Goal: Complete application form

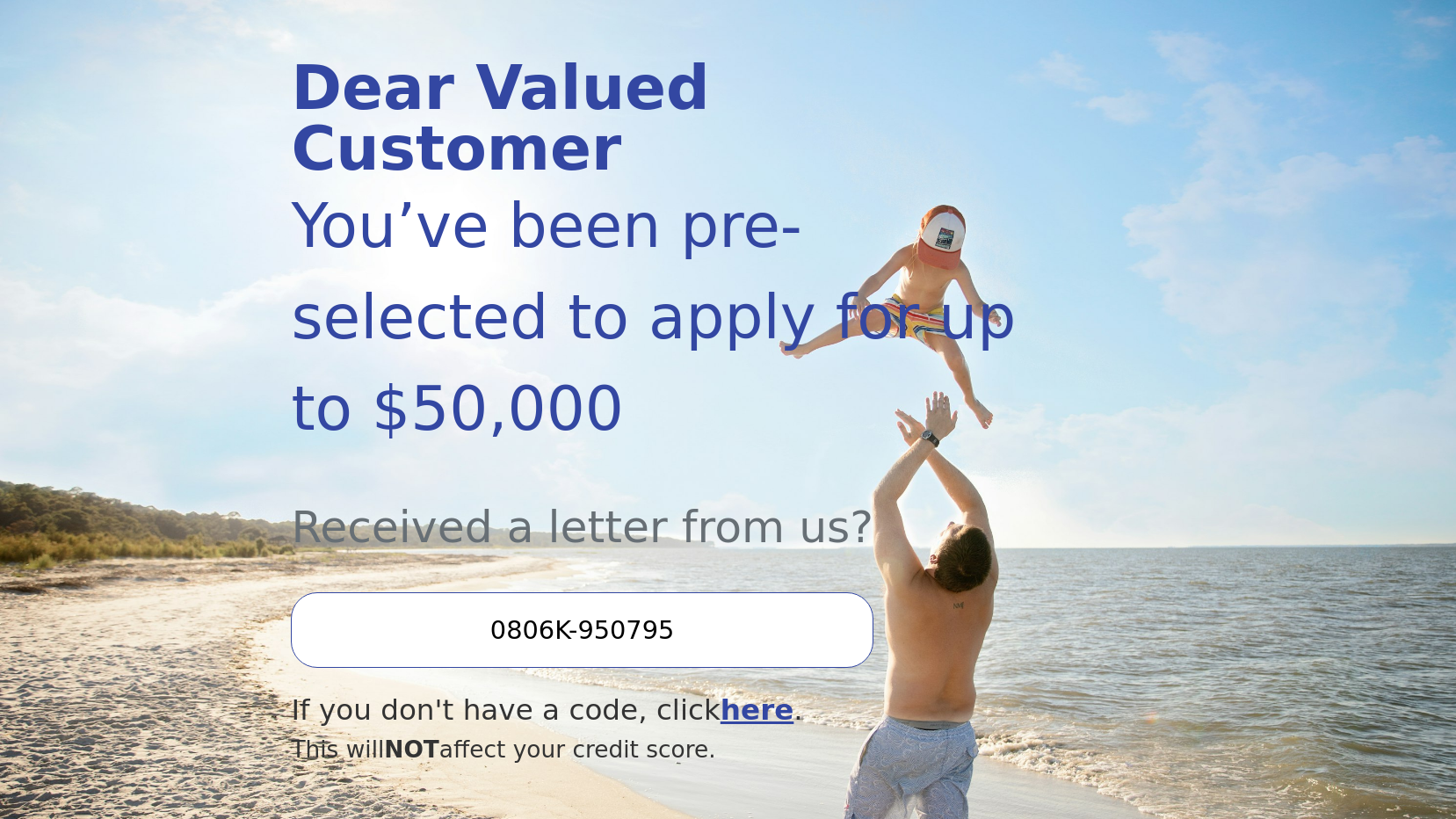
scroll to position [263, 0]
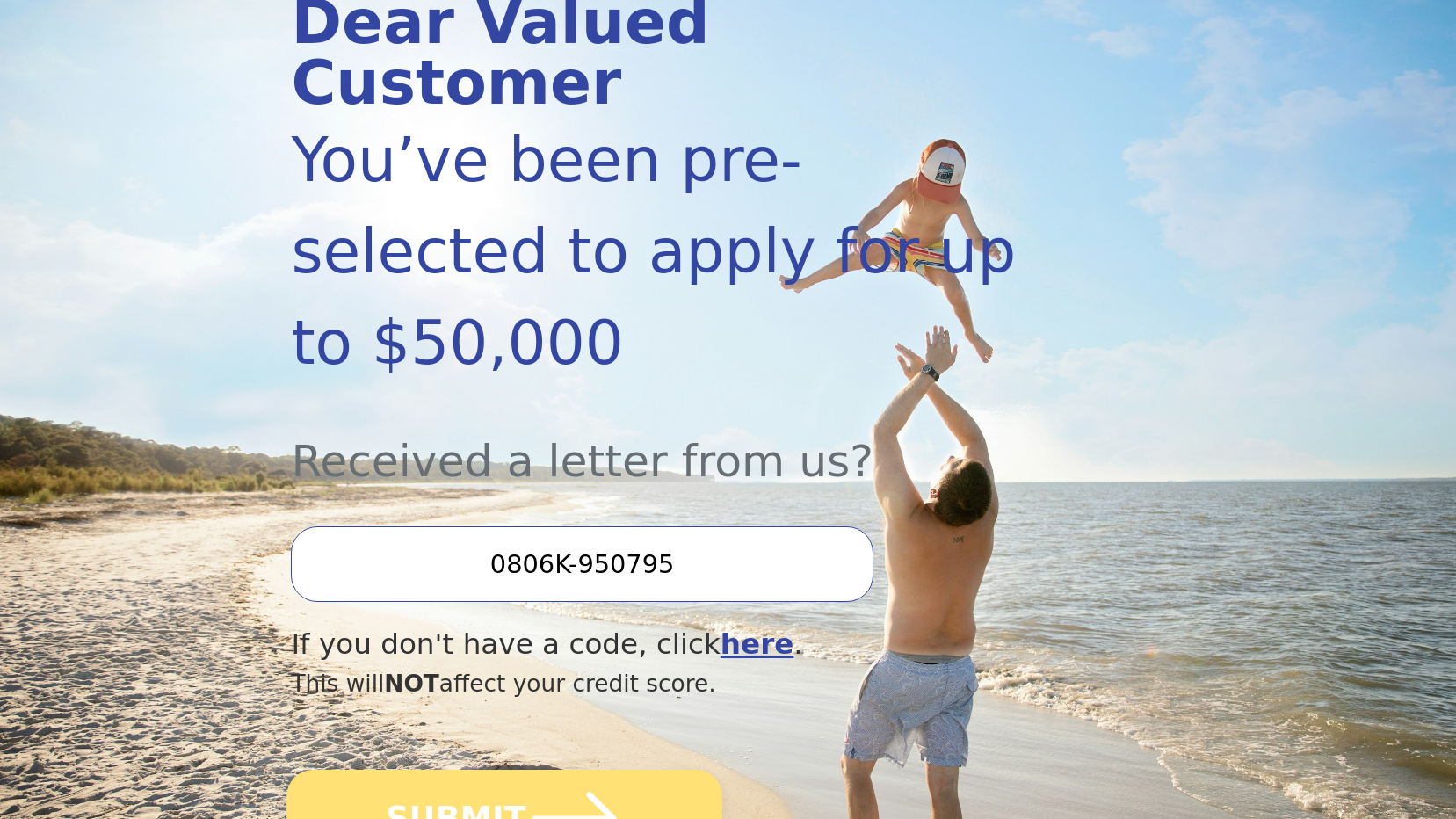
click at [465, 770] on button "SUBMIT" at bounding box center [505, 819] width 436 height 98
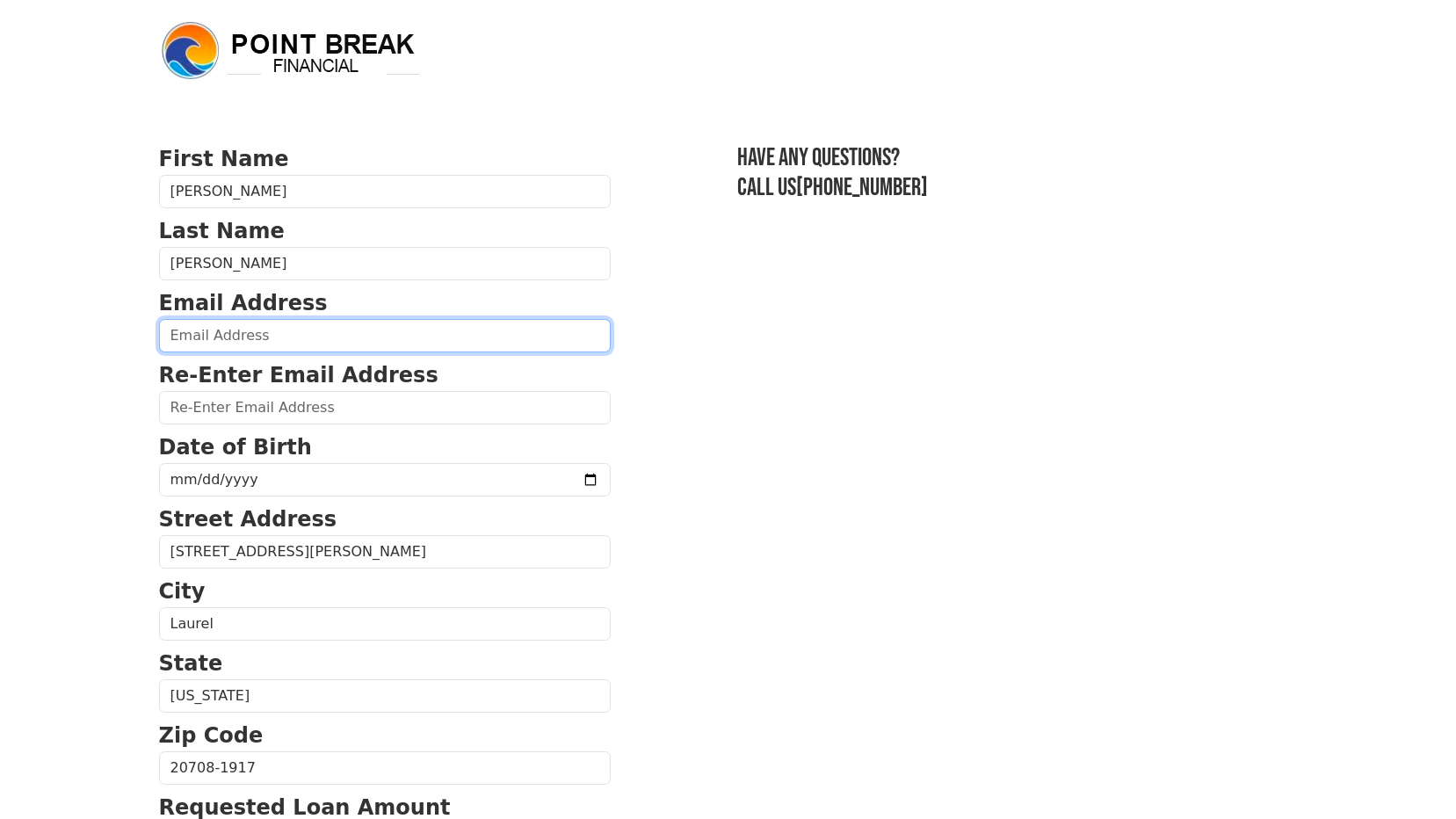
click at [343, 343] on input "email" at bounding box center [385, 336] width 452 height 34
type input "rpatrice6@aol.com"
type input "(301) 538-1405"
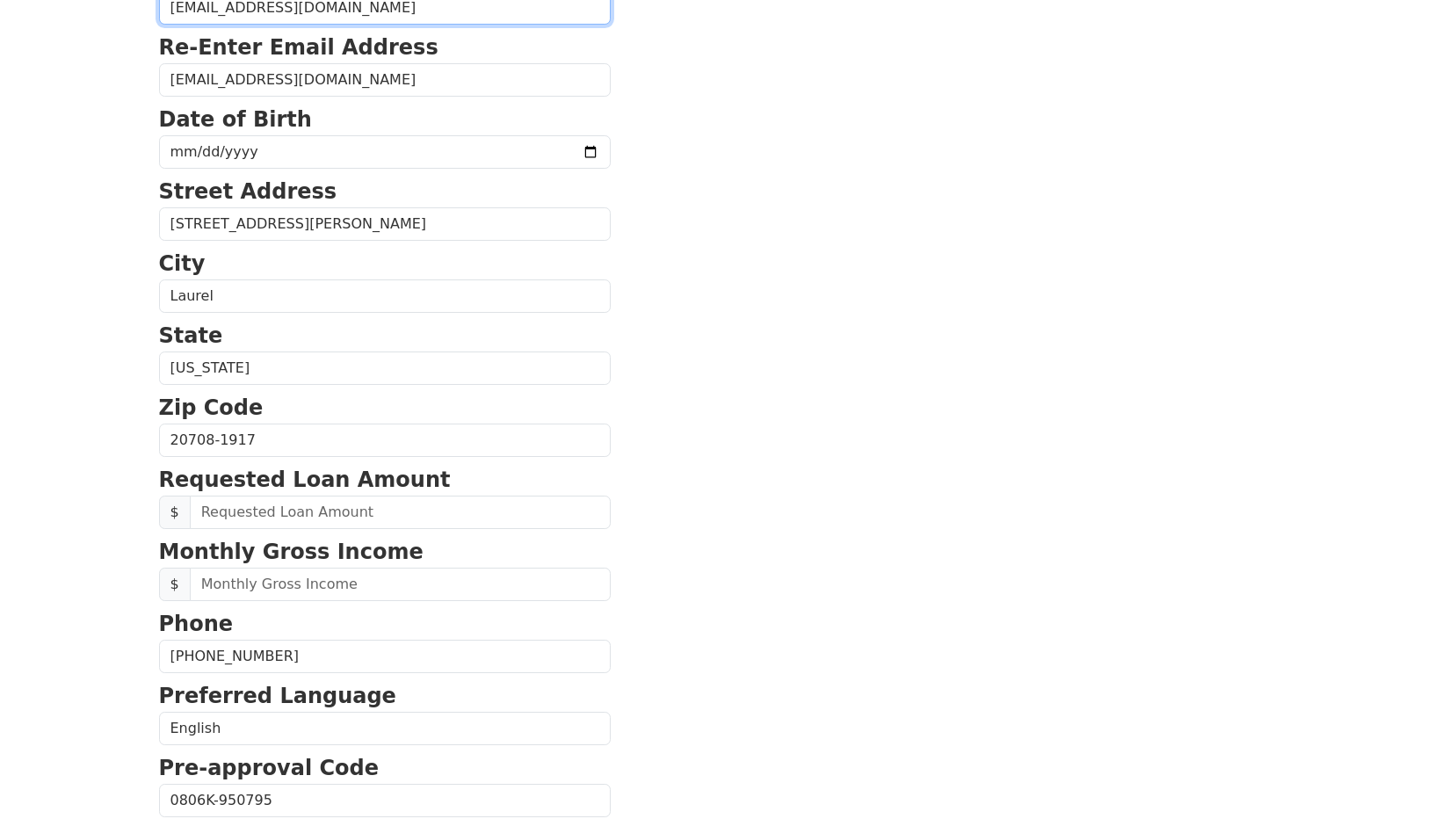
scroll to position [48, 0]
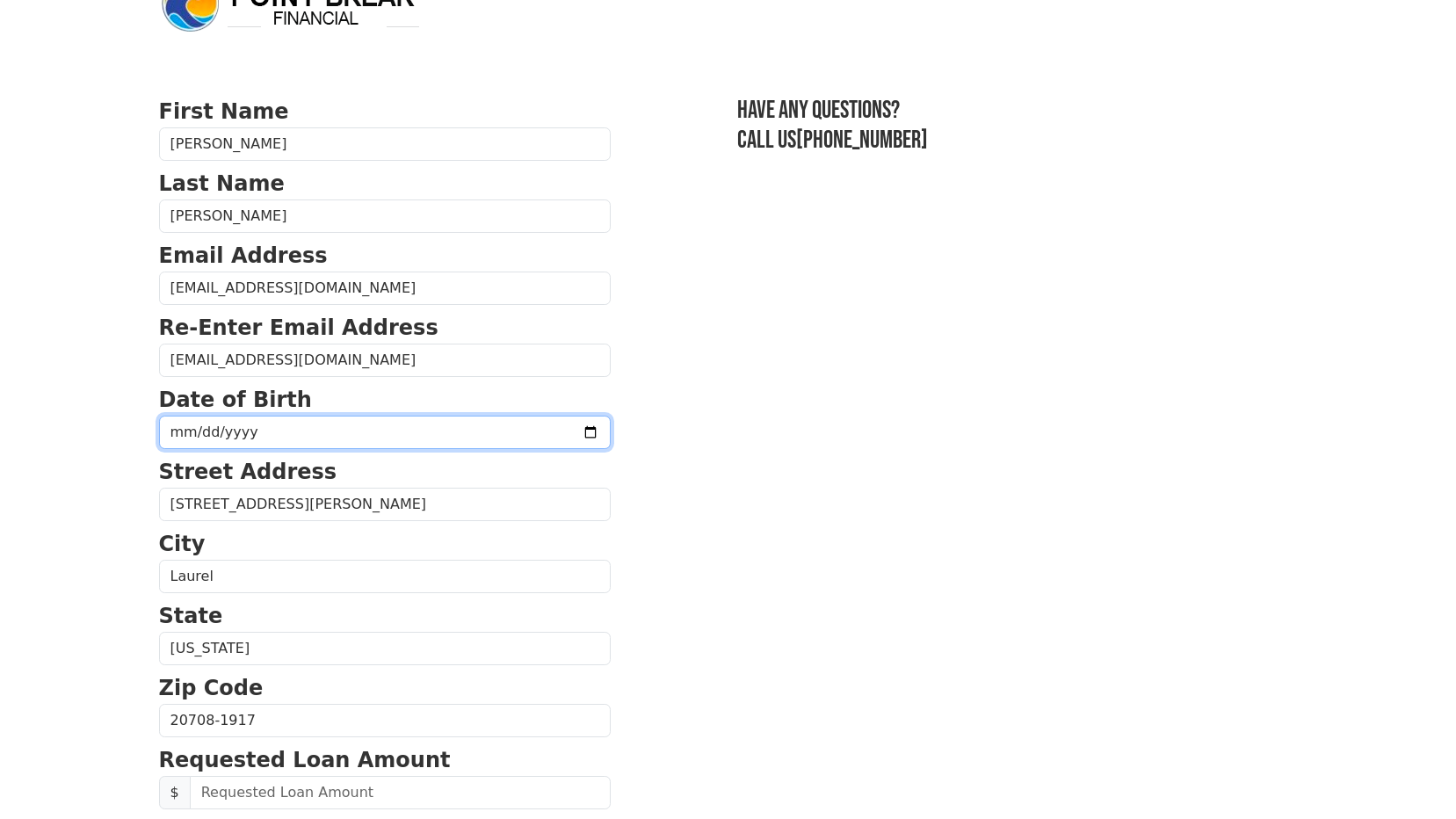
click at [361, 430] on input "date" at bounding box center [385, 432] width 452 height 34
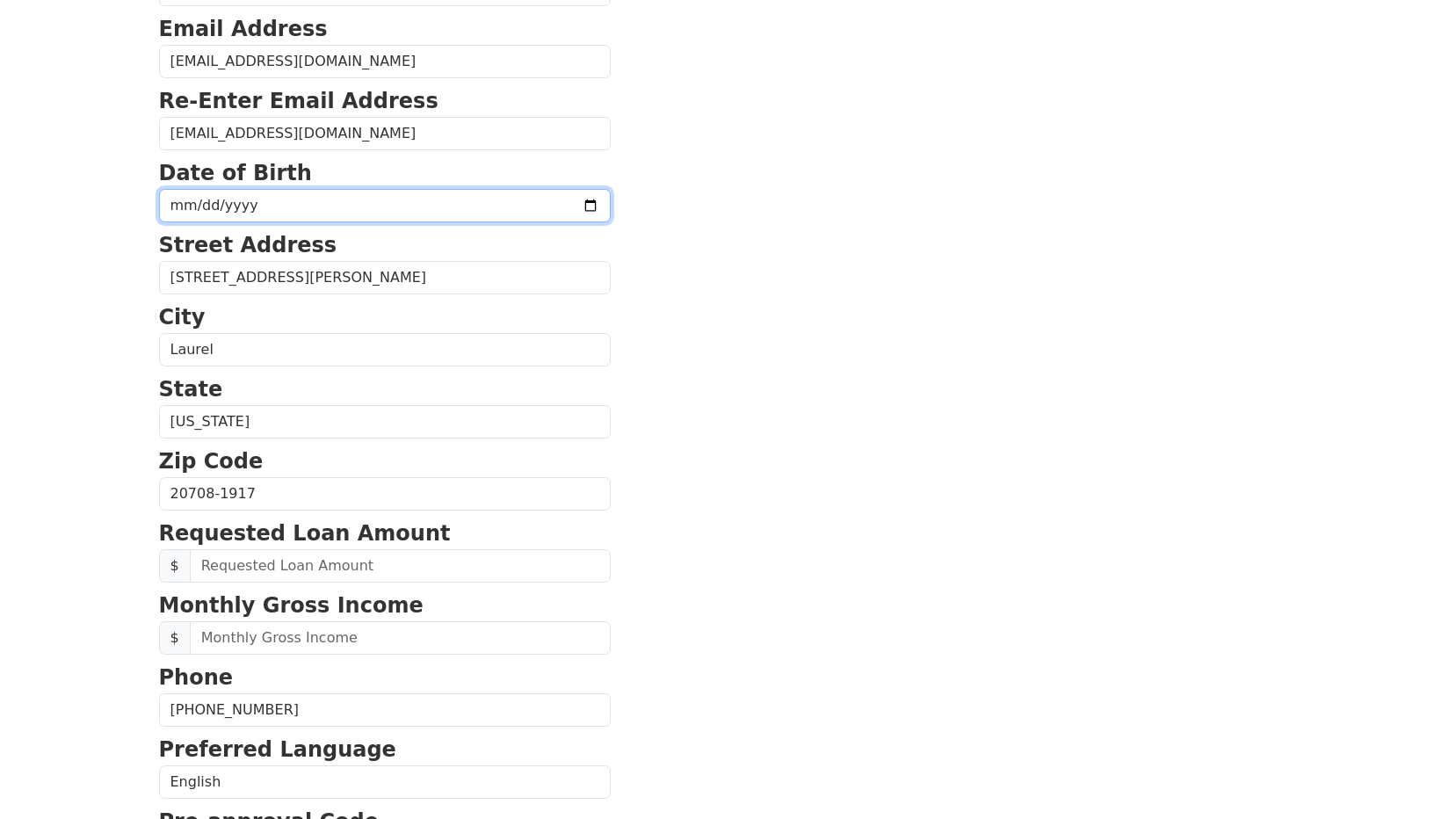
scroll to position [311, 0]
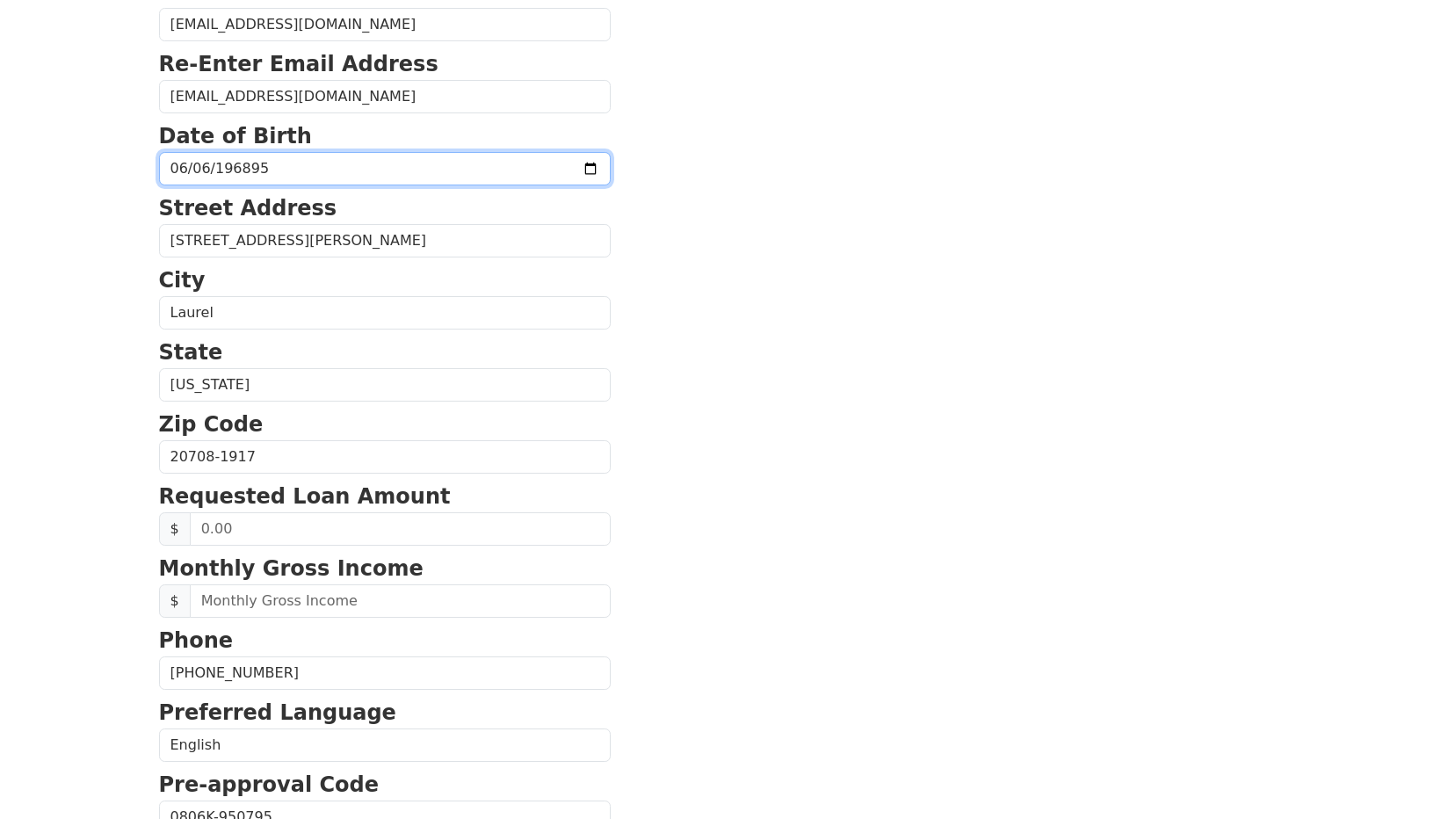
type input "275760-06-06"
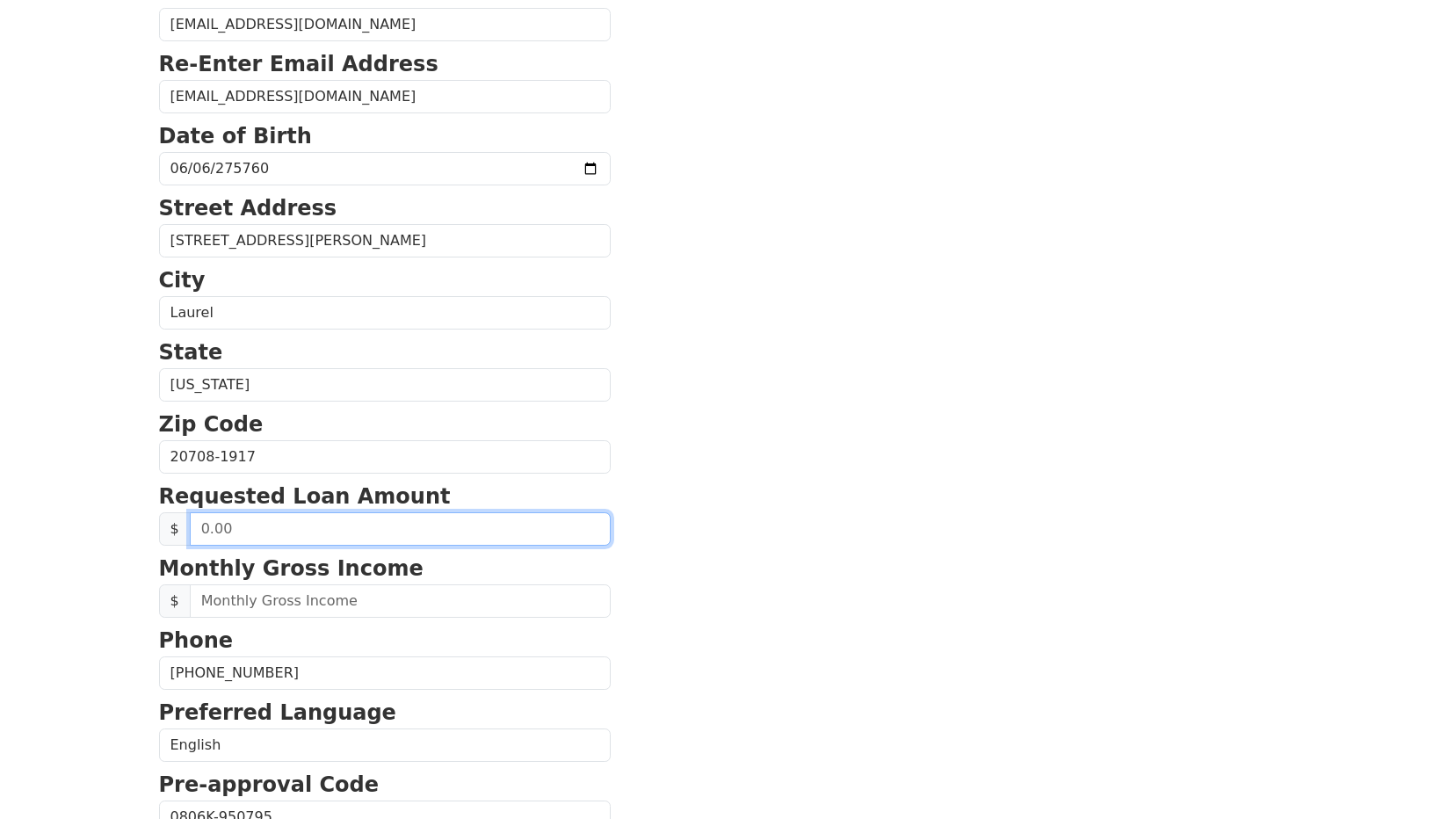
click at [256, 523] on input "text" at bounding box center [399, 530] width 421 height 34
type input "8,000.00"
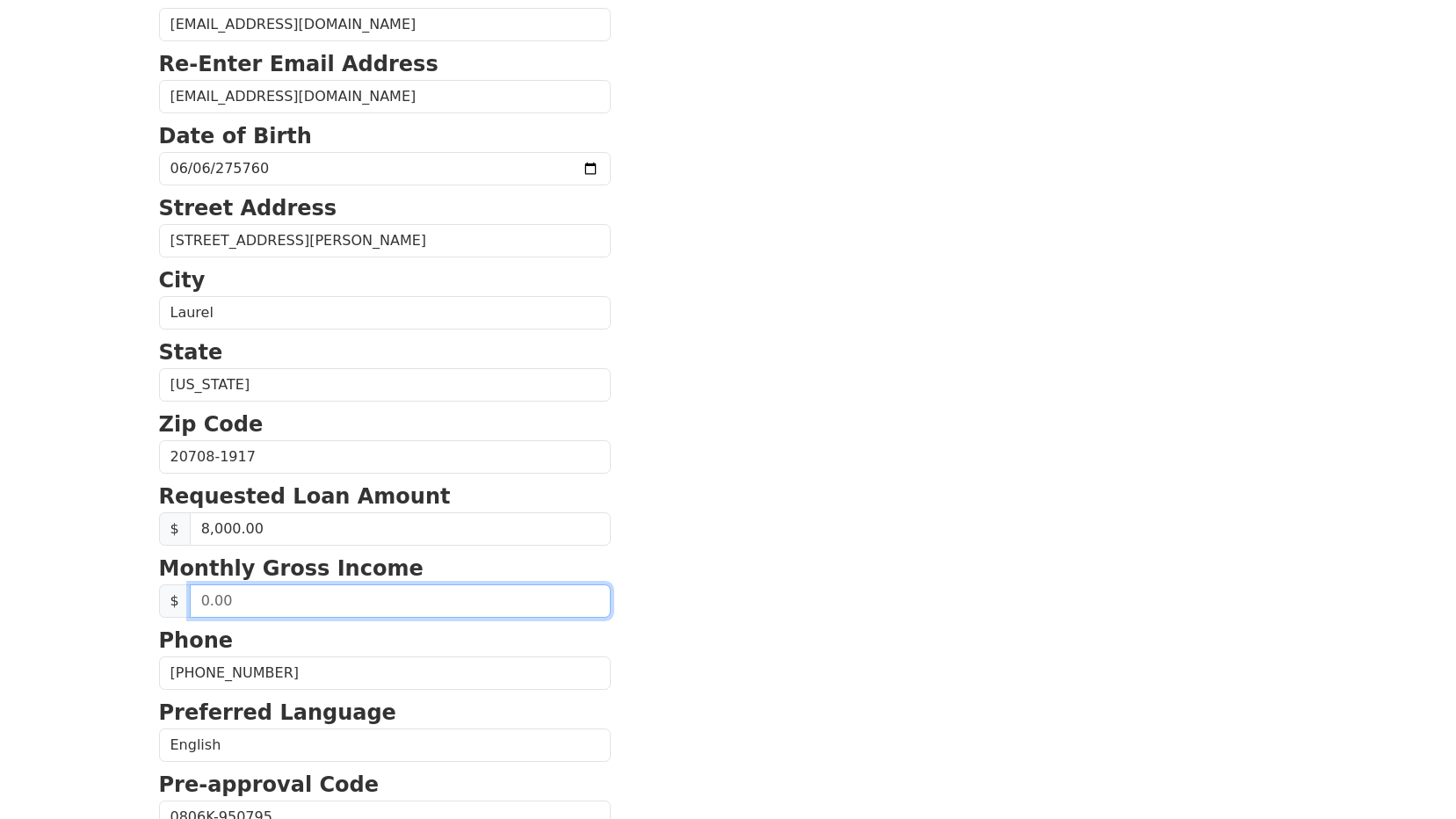
click at [441, 602] on input "text" at bounding box center [399, 601] width 421 height 34
type input "5,600.00"
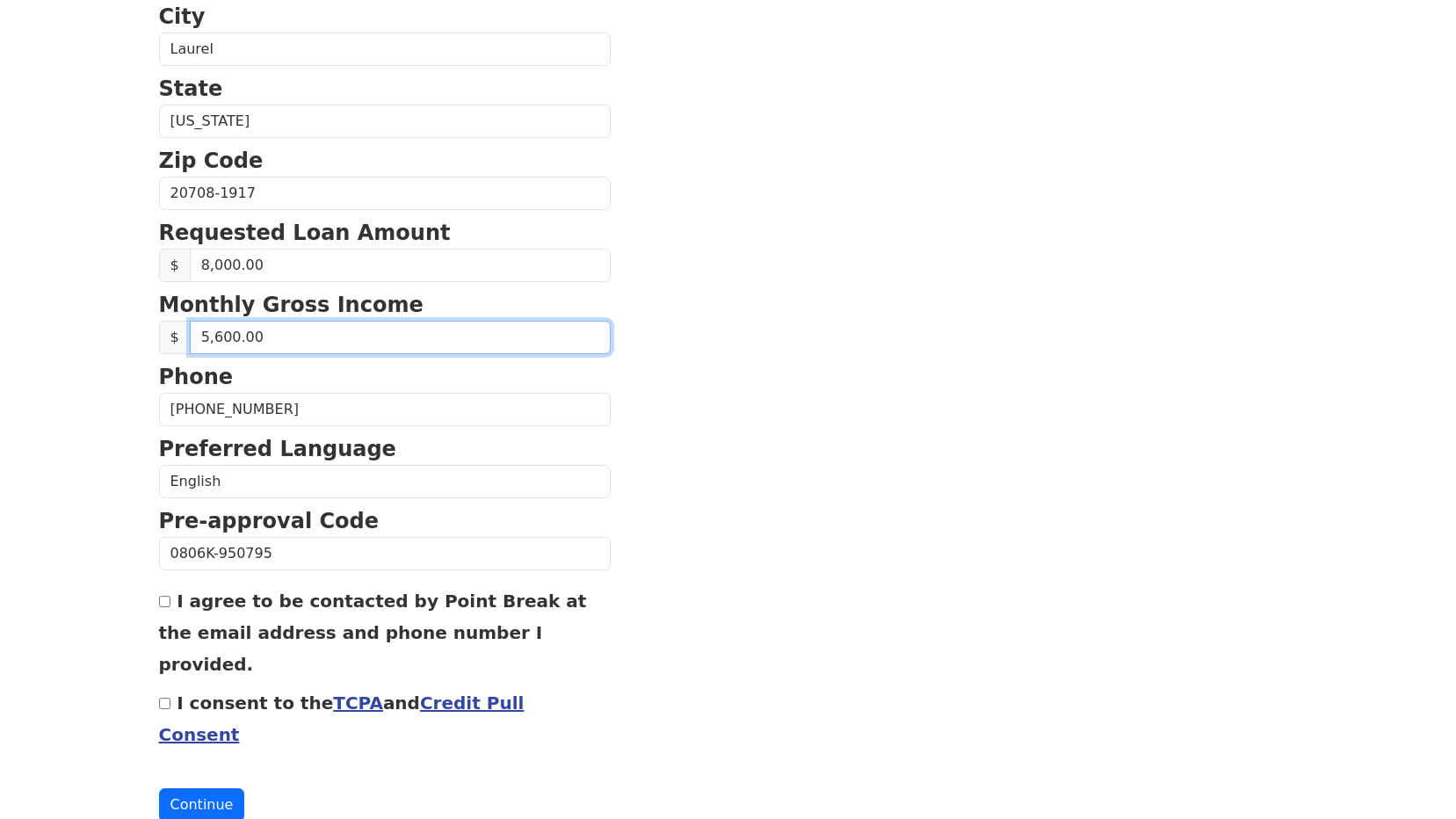
scroll to position [580, 0]
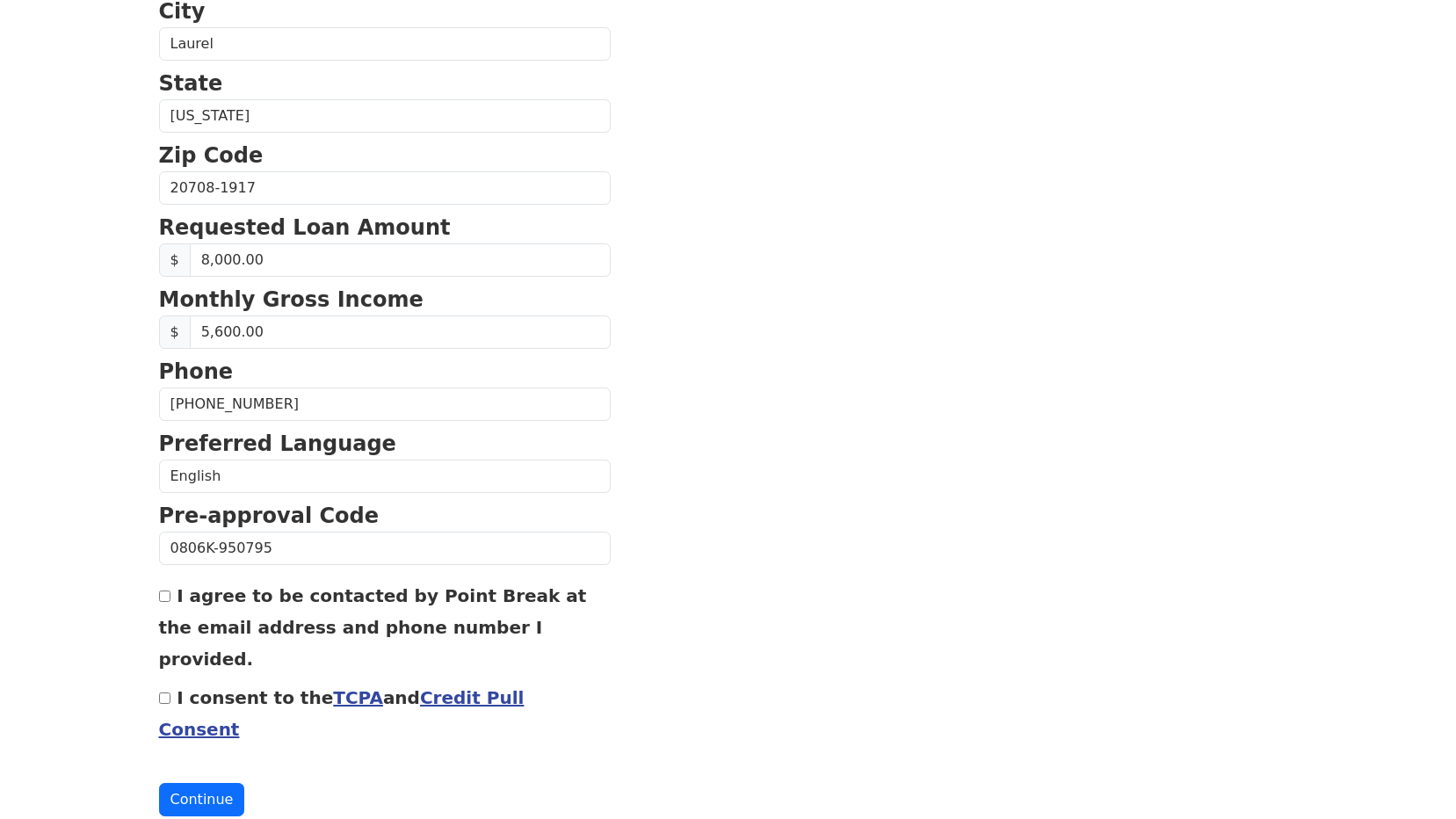
click at [168, 600] on input "I agree to be contacted by Point Break at the email address and phone number I …" at bounding box center [164, 597] width 11 height 11
checkbox input "true"
click at [165, 693] on input "I consent to the TCPA and Credit Pull Consent" at bounding box center [164, 699] width 11 height 11
click at [161, 693] on input "I consent to the TCPA and Credit Pull Consent" at bounding box center [164, 699] width 11 height 11
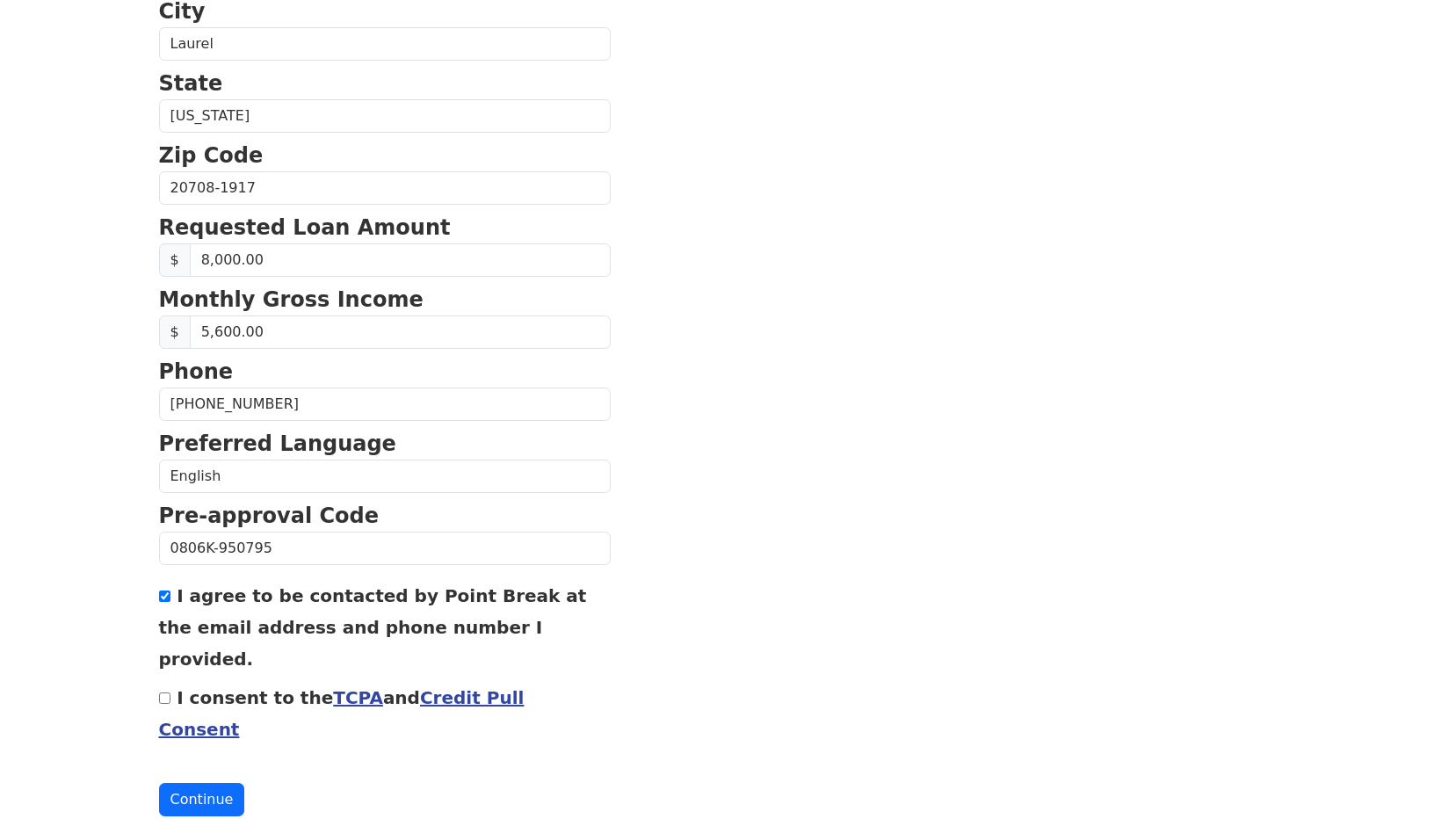
checkbox input "true"
click at [206, 784] on button "Continue" at bounding box center [202, 800] width 86 height 34
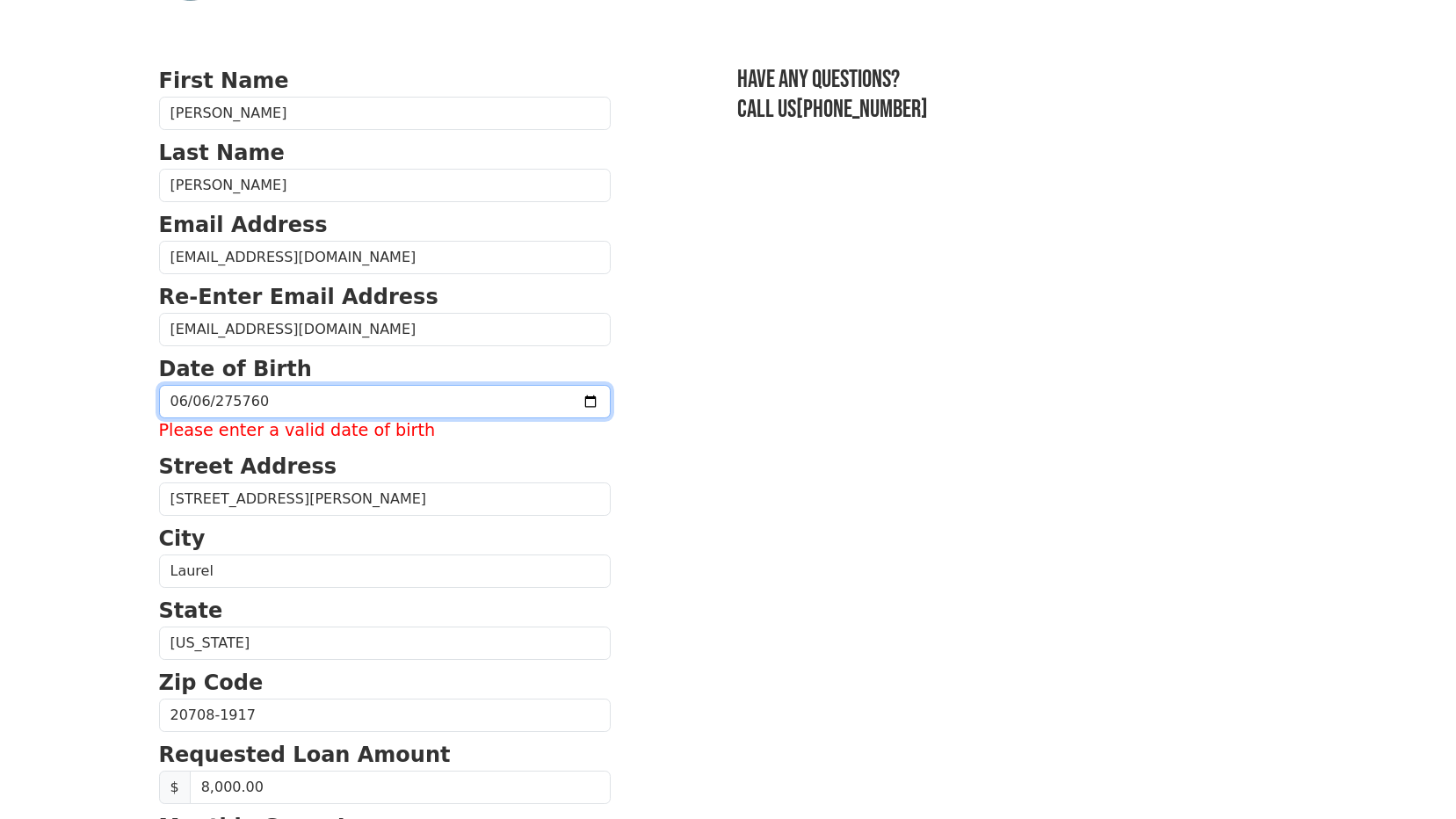
click at [322, 402] on input "275760-06-06" at bounding box center [385, 402] width 452 height 34
type input "275760-06-06"
type input "1968-06-06"
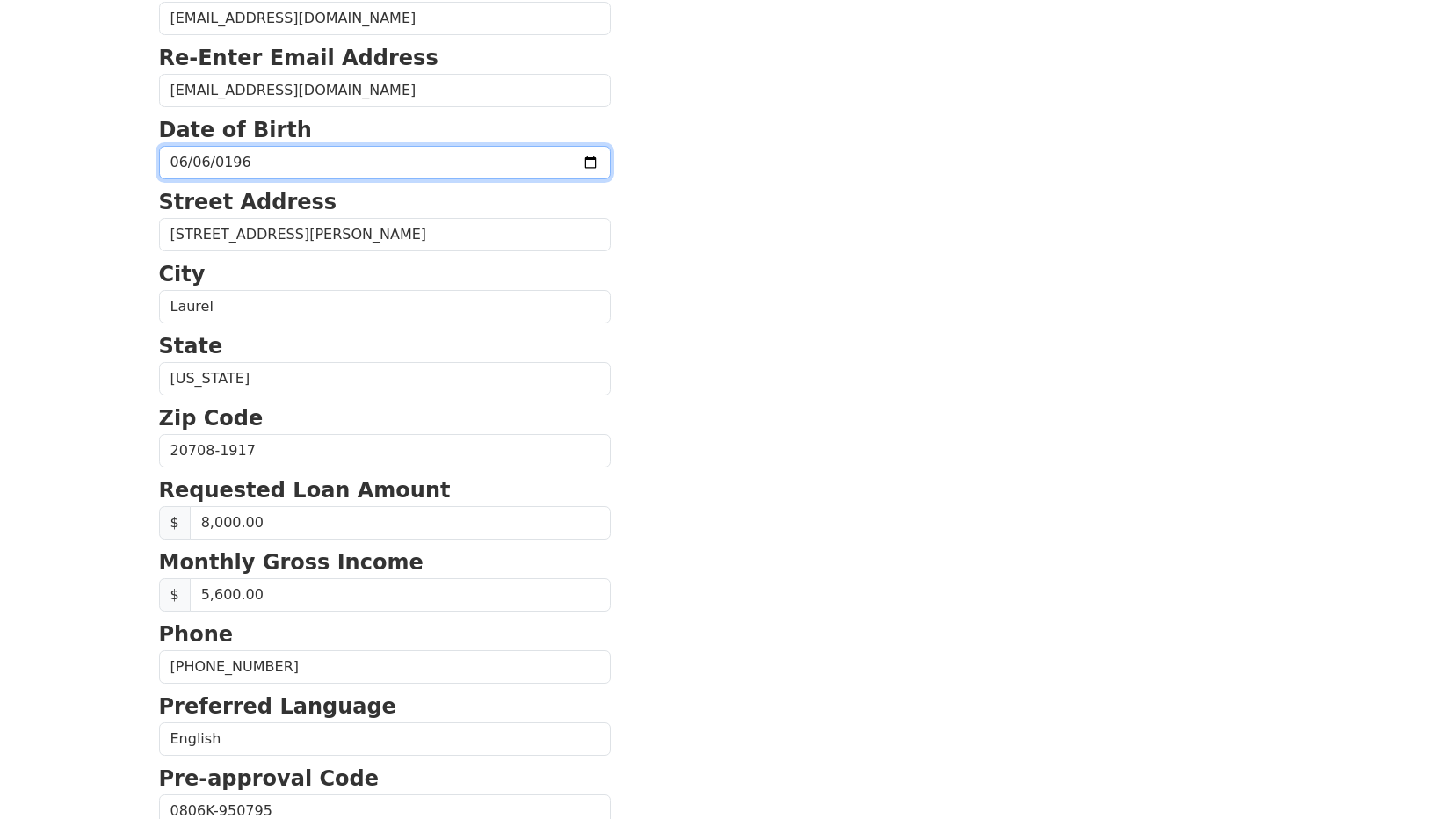
scroll to position [342, 0]
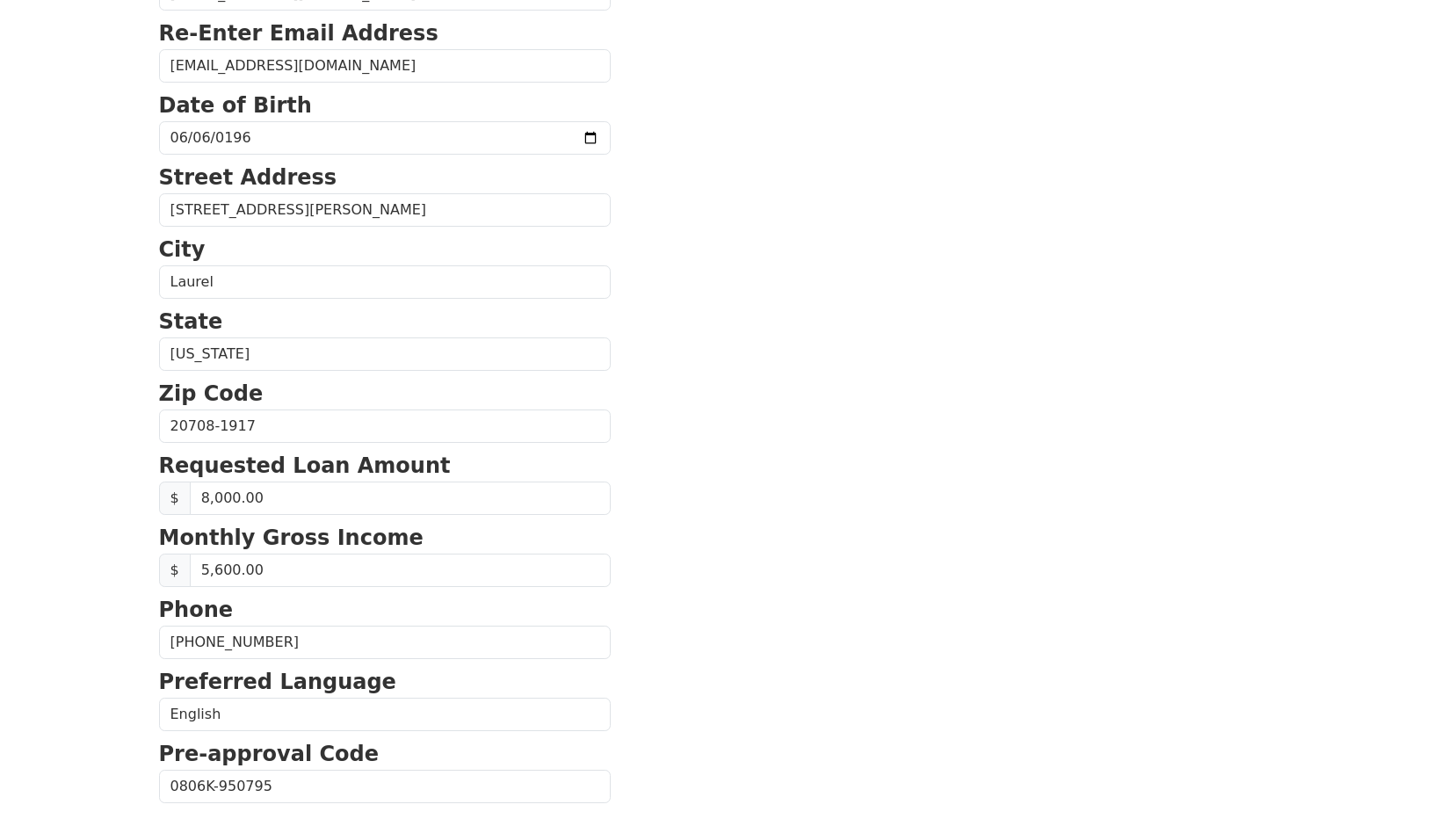
click at [744, 529] on section "First Name Rita Last Name Patrice Email Address rpatrice6@aol.com Re-Enter Emai…" at bounding box center [728, 428] width 1139 height 1253
click at [744, 528] on section "First Name Rita Last Name Patrice Email Address rpatrice6@aol.com Re-Enter Emai…" at bounding box center [728, 428] width 1139 height 1253
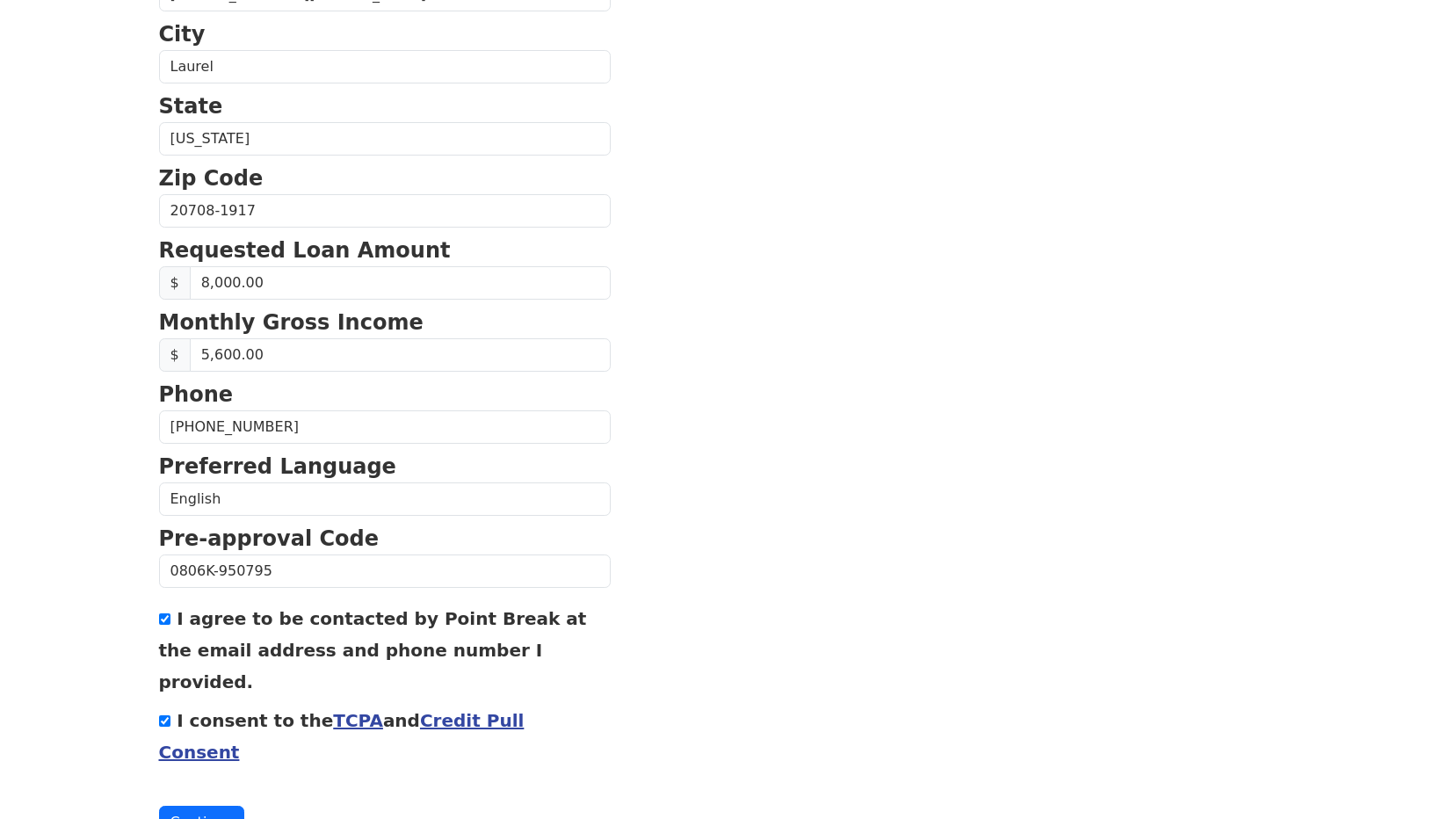
scroll to position [580, 0]
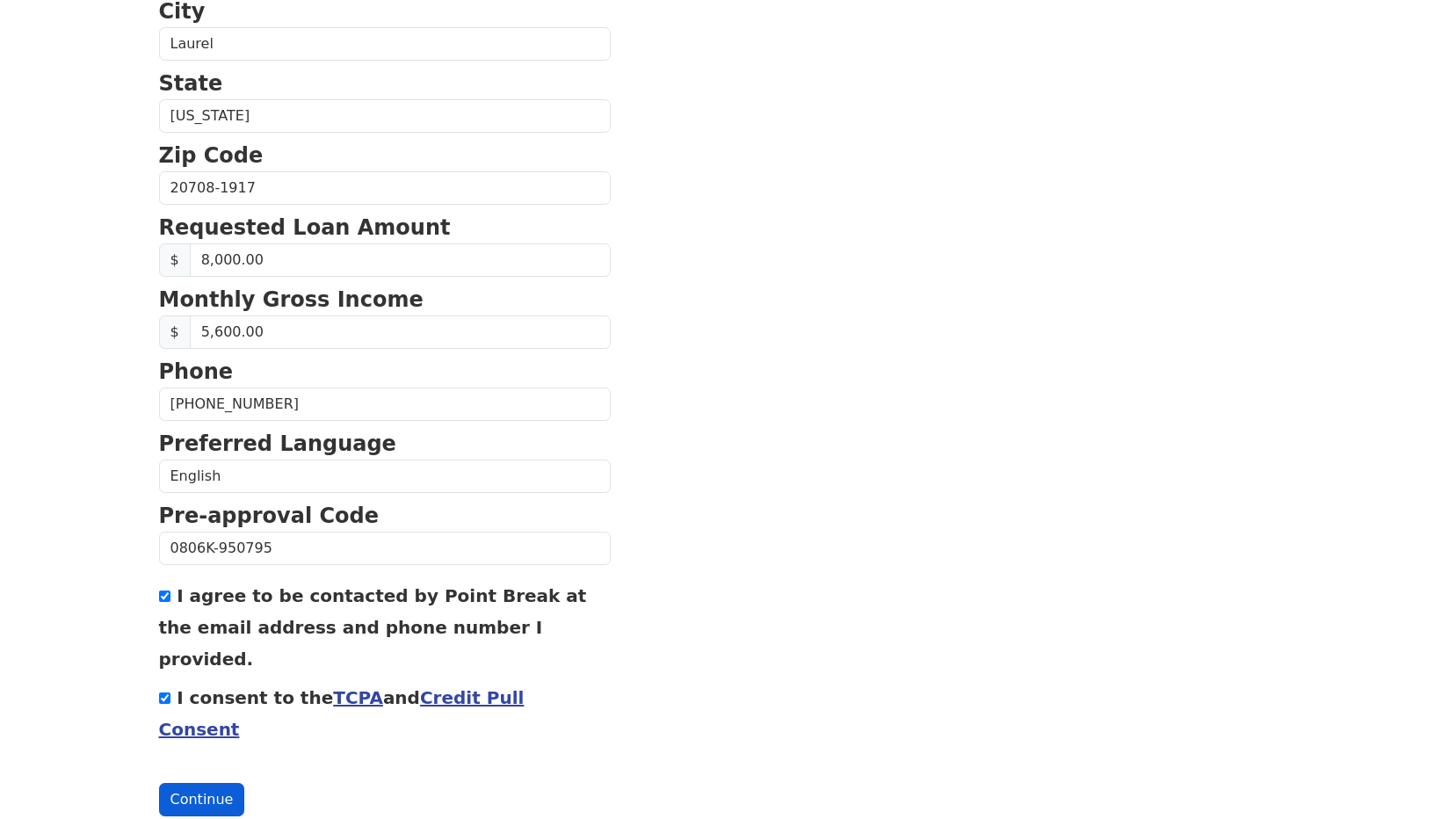
click at [203, 784] on button "Continue" at bounding box center [202, 800] width 86 height 34
